Goal: Task Accomplishment & Management: Use online tool/utility

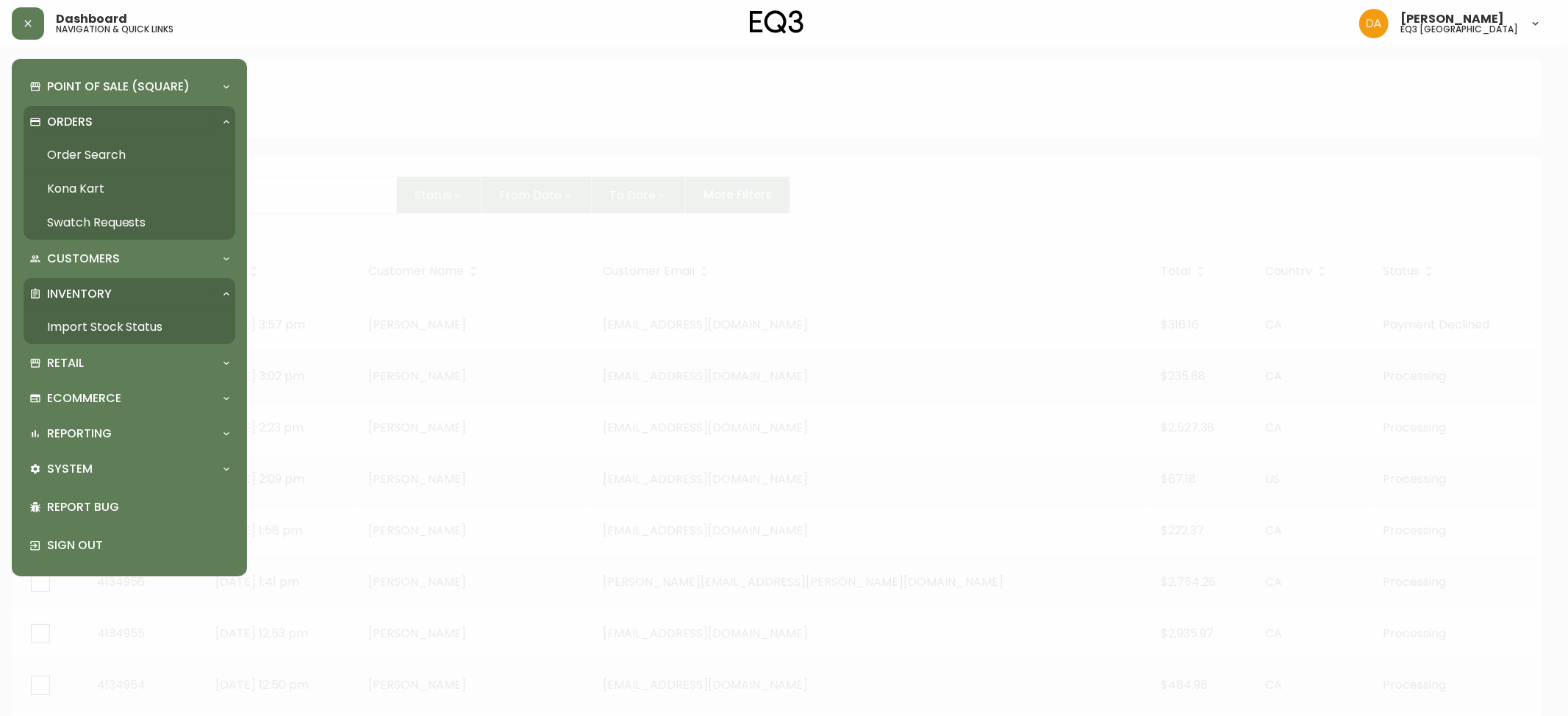
click at [110, 295] on p "Inventory" at bounding box center [79, 293] width 65 height 16
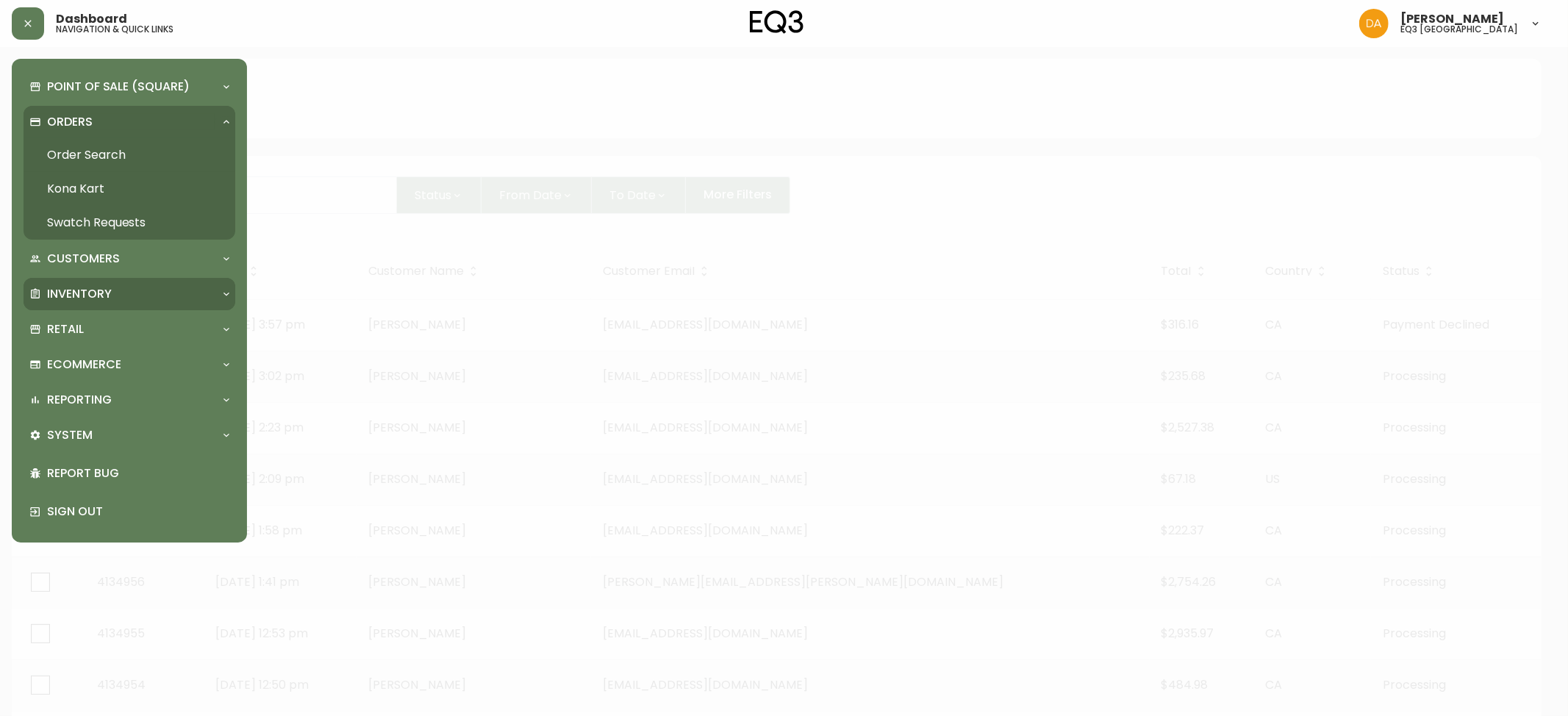
click at [101, 295] on p "Inventory" at bounding box center [79, 293] width 65 height 16
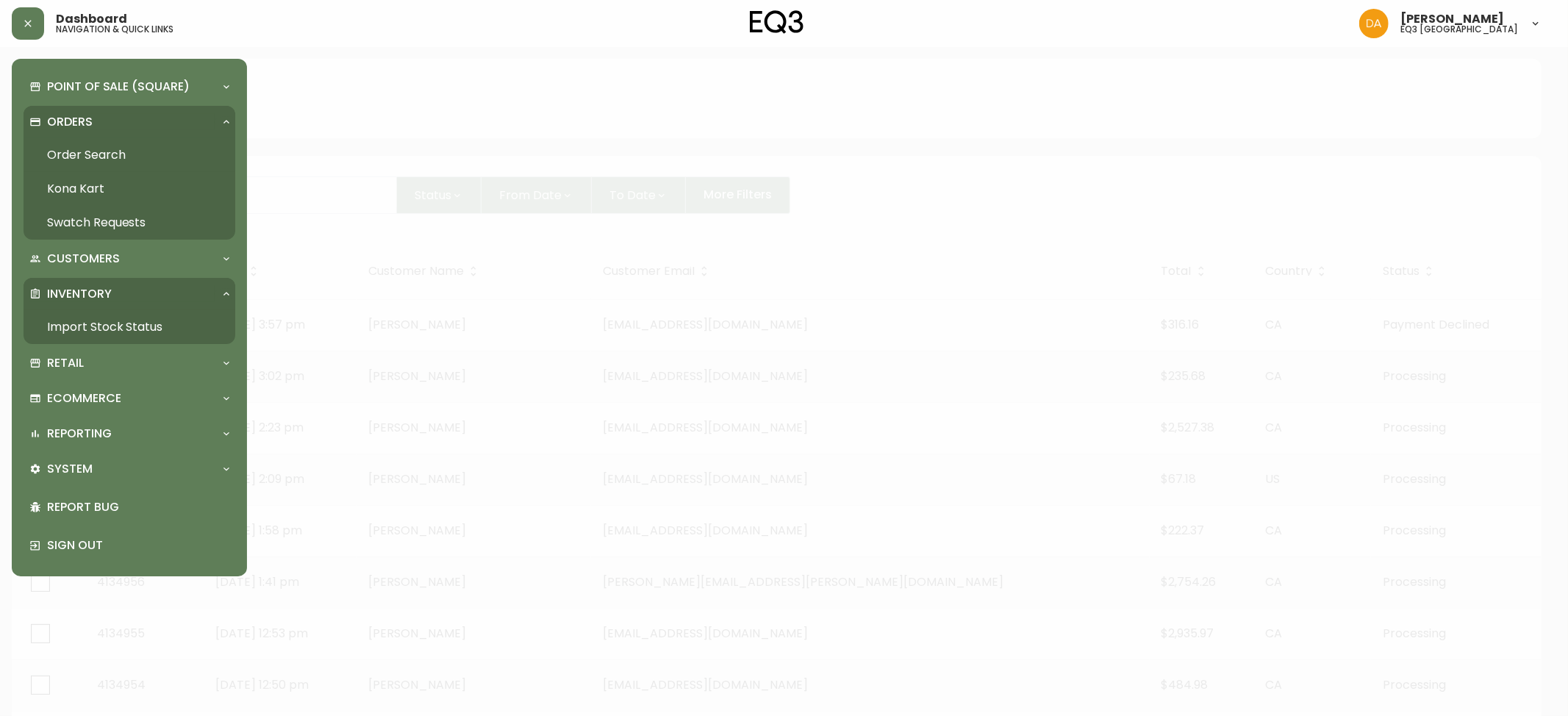
click at [65, 327] on link "Import Stock Status" at bounding box center [130, 327] width 212 height 34
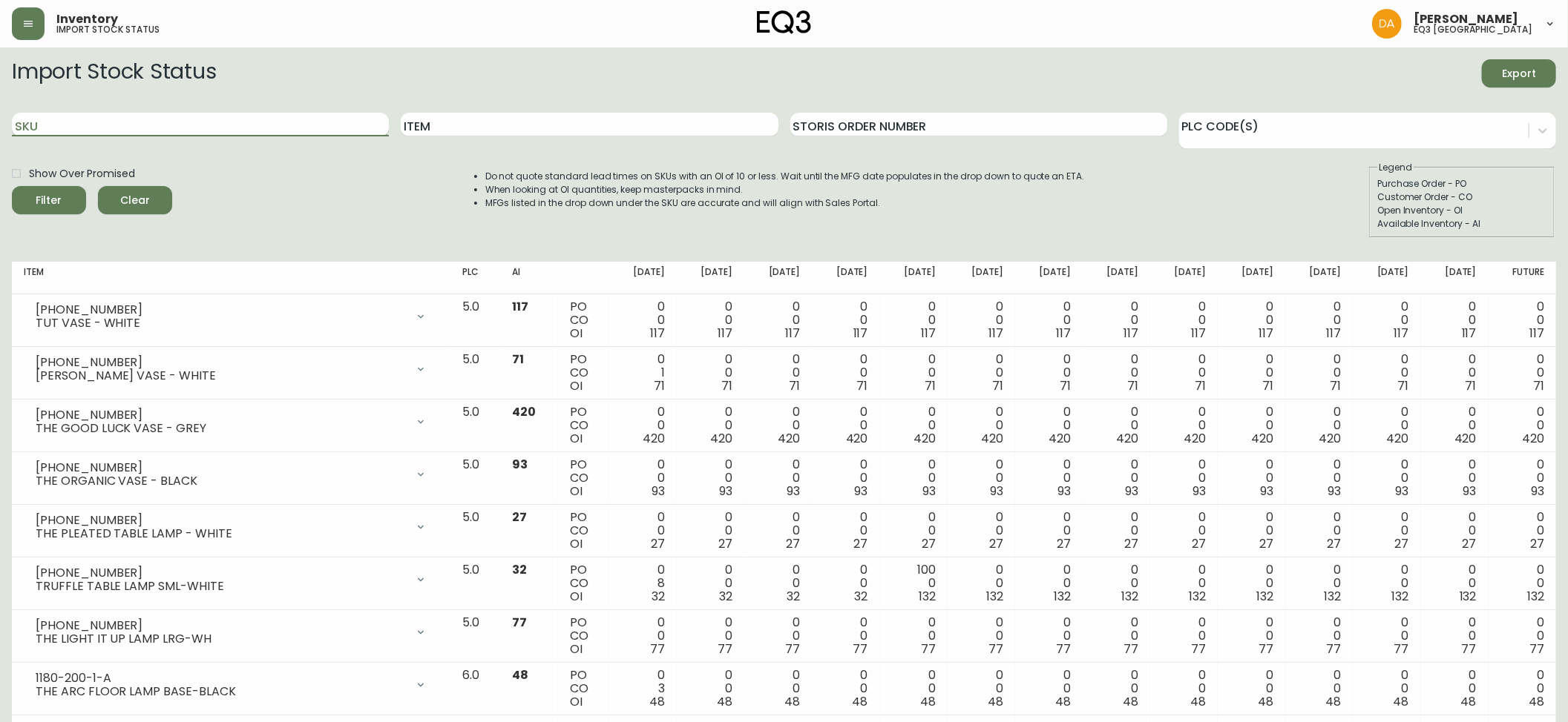
click at [55, 128] on input "SKU" at bounding box center [200, 125] width 377 height 24
paste input "[PHONE_NUMBER]"
type input "[PHONE_NUMBER]"
click at [57, 196] on div "Filter" at bounding box center [50, 201] width 26 height 19
